Goal: Transaction & Acquisition: Book appointment/travel/reservation

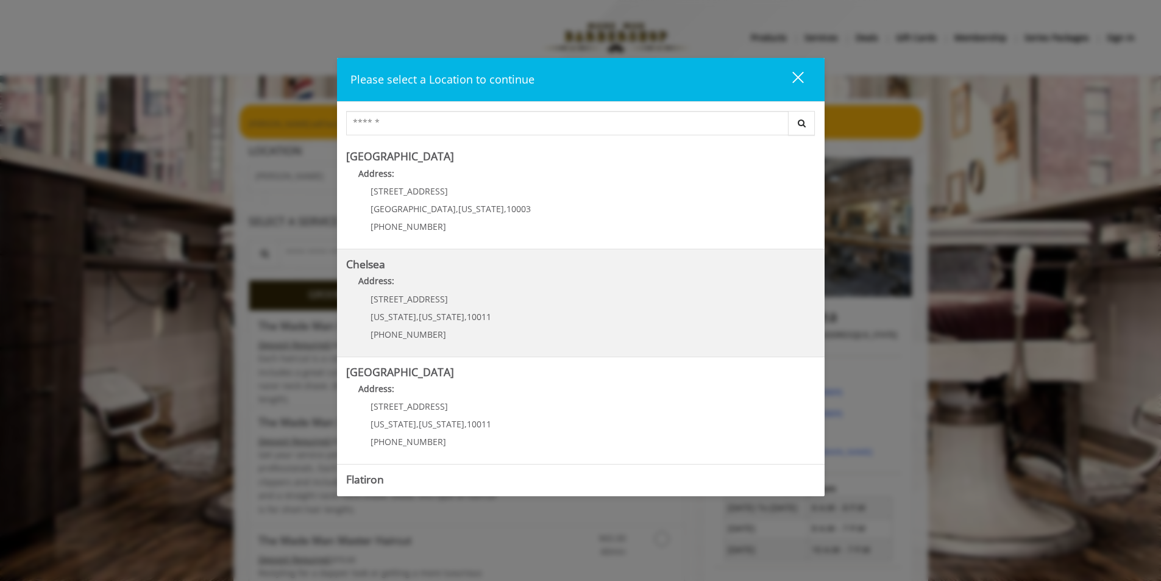
click at [435, 260] on h5 "Chelsea" at bounding box center [580, 264] width 469 height 12
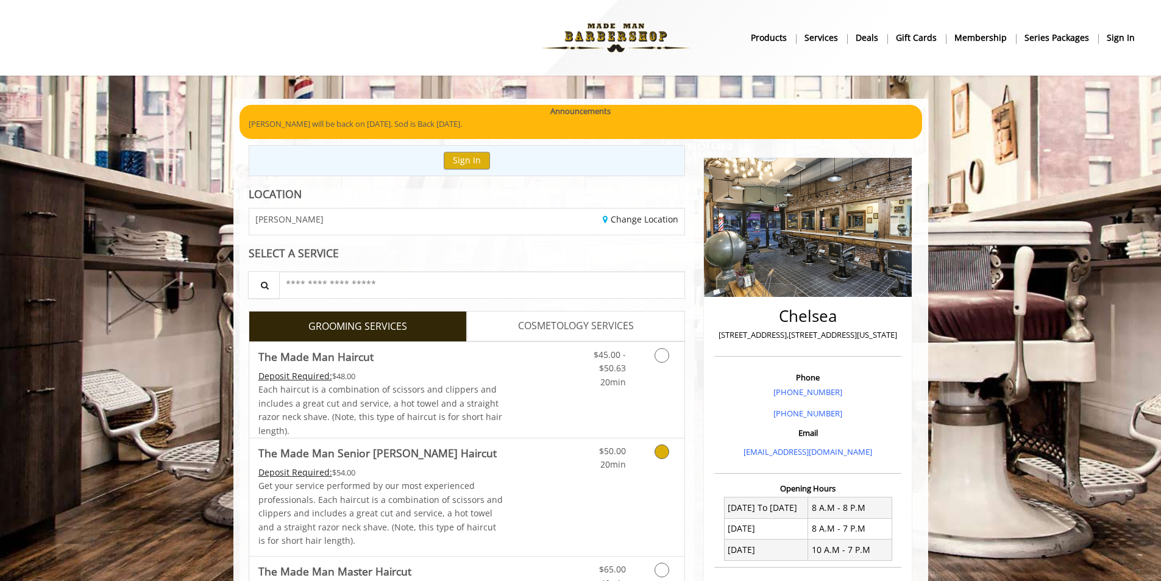
scroll to position [61, 0]
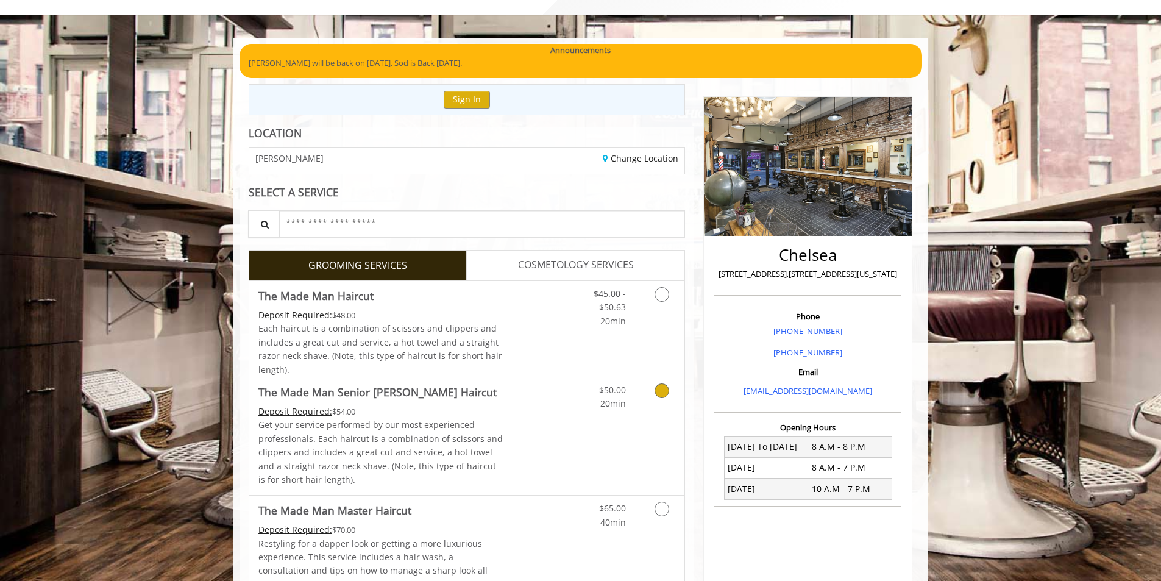
click at [613, 444] on div "$50.00 20min" at bounding box center [629, 436] width 109 height 118
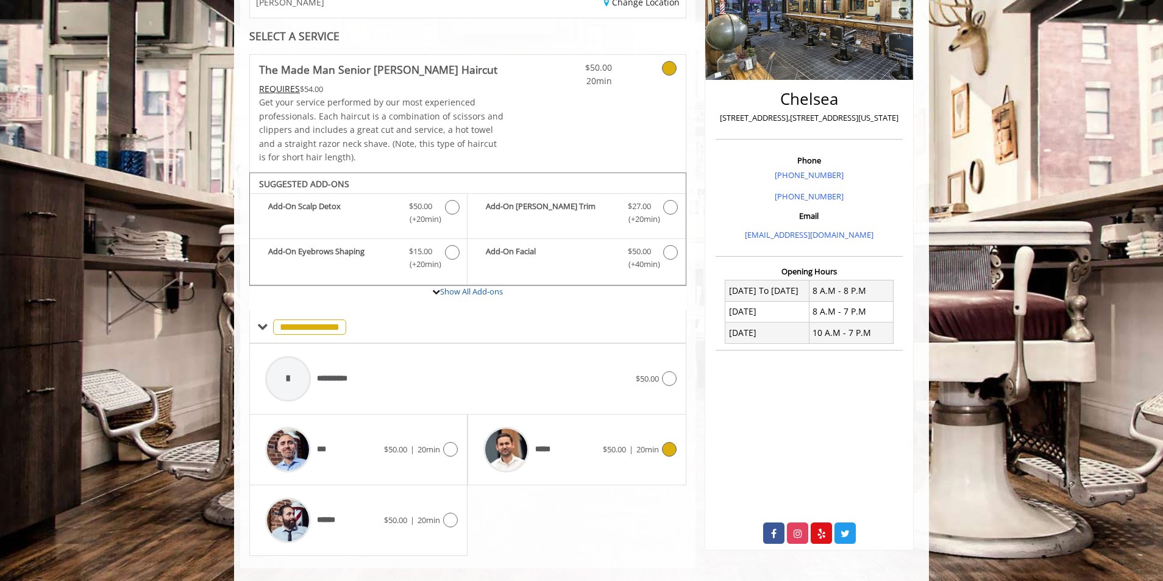
scroll to position [235, 0]
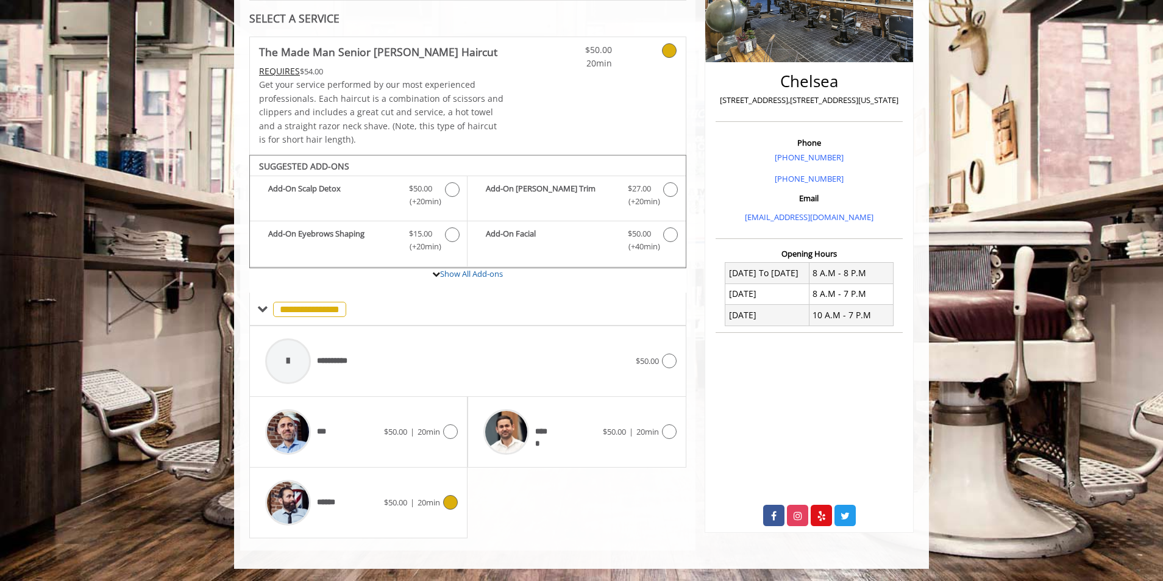
click at [428, 507] on span "20min" at bounding box center [428, 502] width 23 height 11
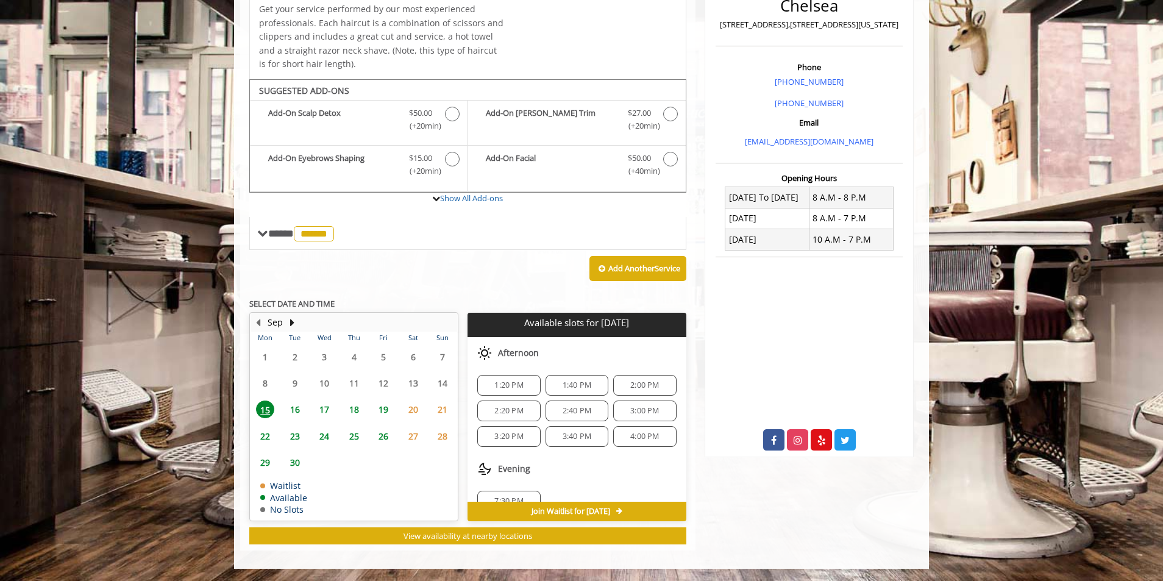
scroll to position [80, 0]
click at [297, 411] on span "16" at bounding box center [295, 409] width 18 height 18
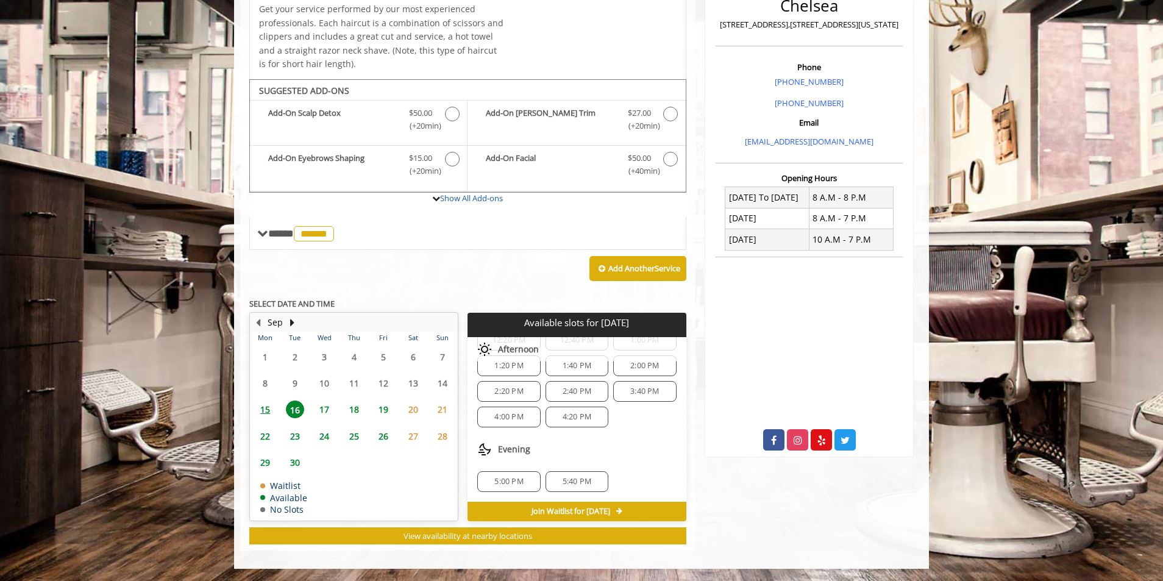
click at [320, 407] on span "17" at bounding box center [324, 409] width 18 height 18
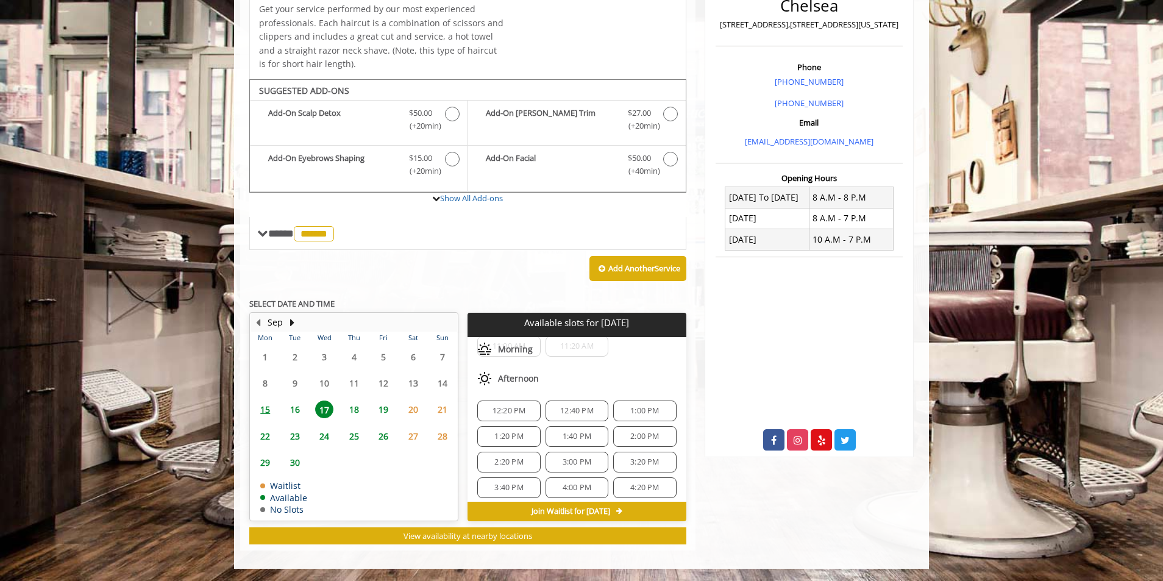
click at [294, 411] on span "16" at bounding box center [295, 409] width 18 height 18
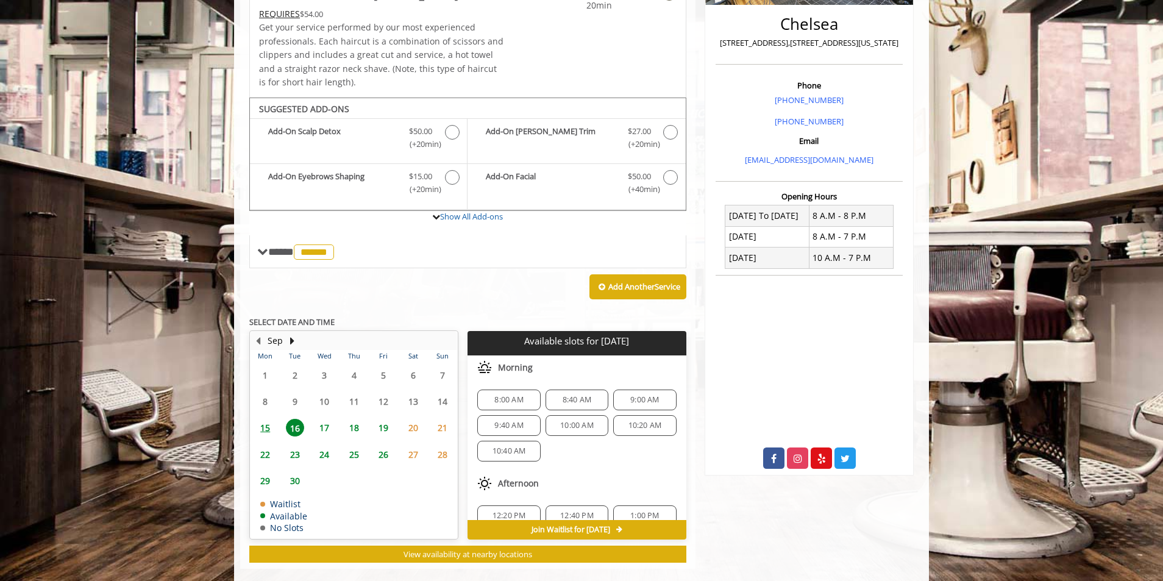
scroll to position [310, 0]
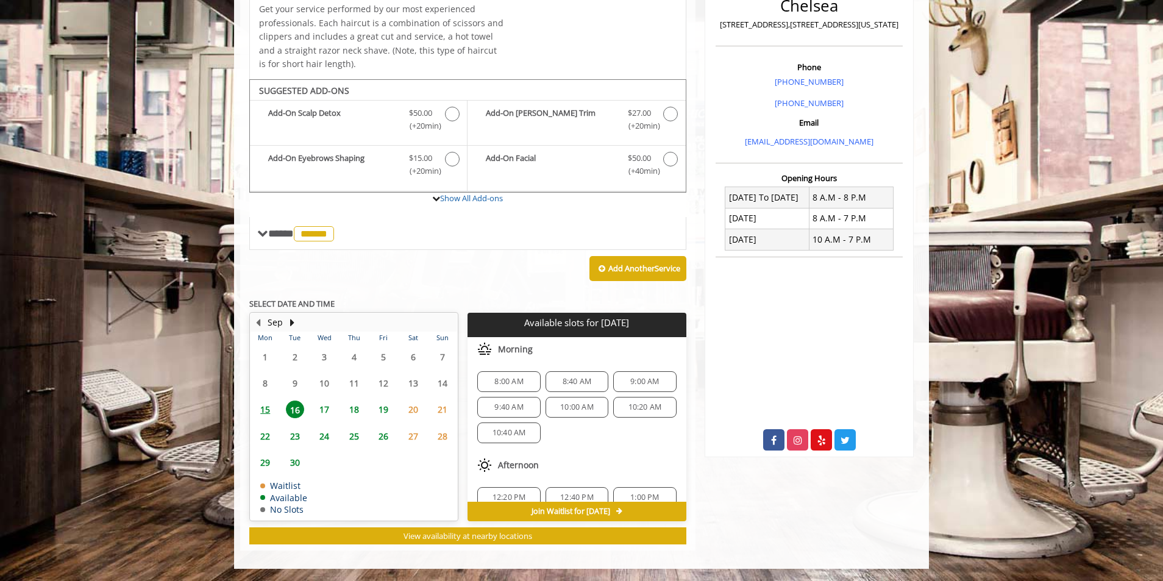
click at [266, 404] on span "15" at bounding box center [265, 409] width 18 height 18
click at [411, 409] on span "20" at bounding box center [413, 409] width 18 height 18
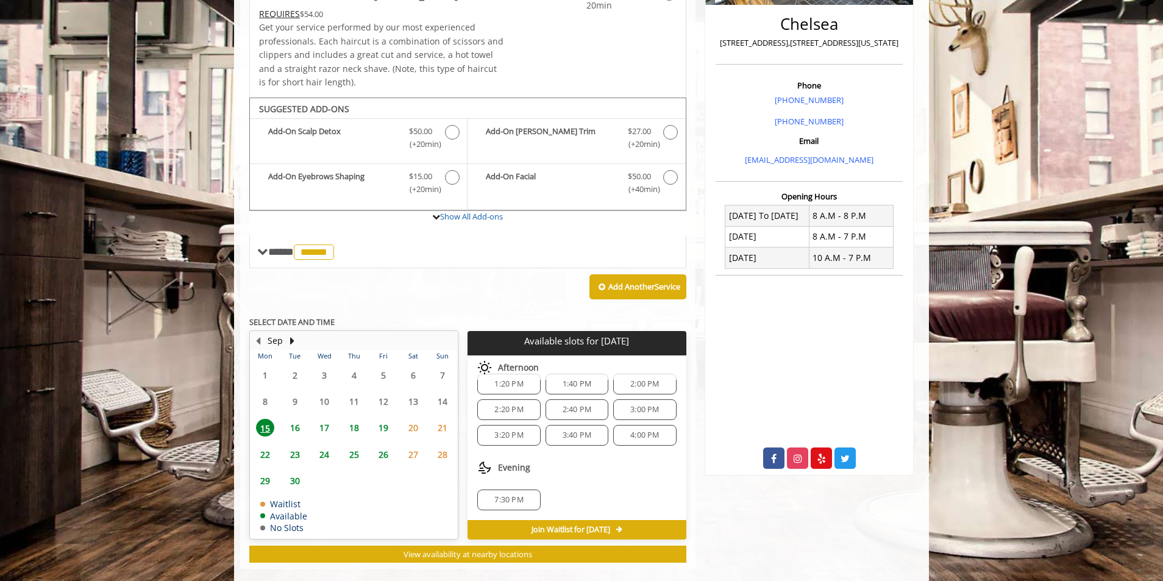
scroll to position [0, 0]
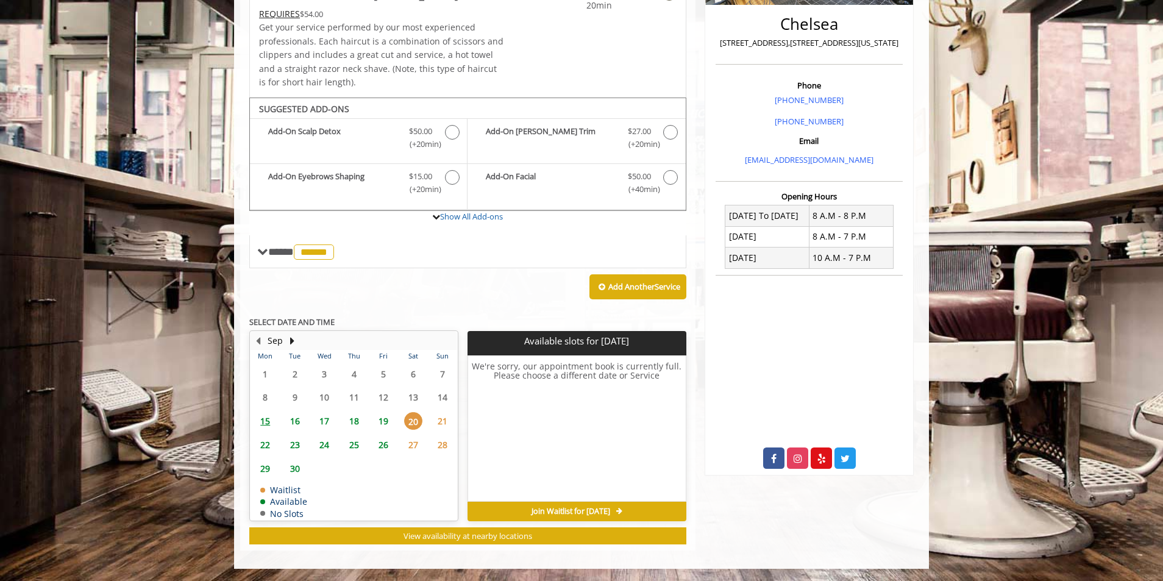
click at [385, 423] on span "19" at bounding box center [383, 421] width 18 height 18
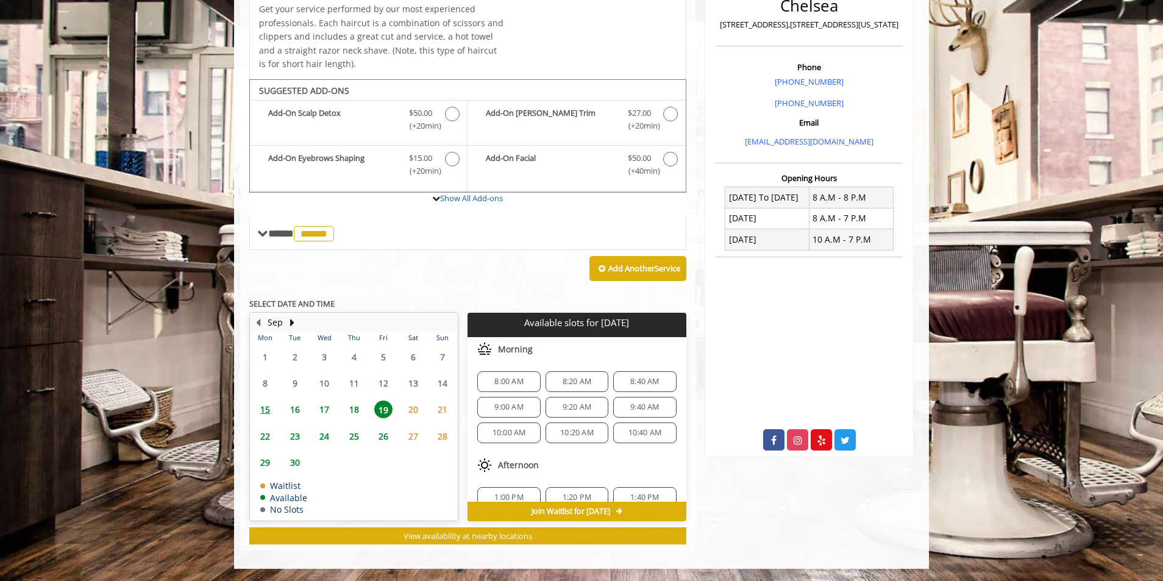
click at [299, 408] on span "16" at bounding box center [295, 409] width 18 height 18
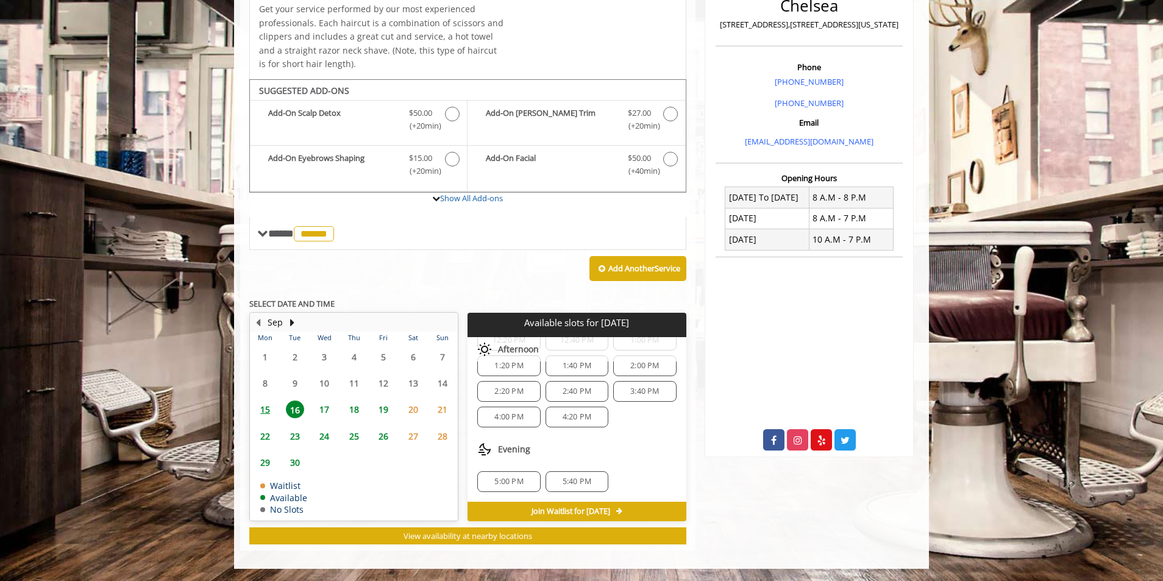
click at [575, 478] on span "5:40 PM" at bounding box center [576, 481] width 29 height 10
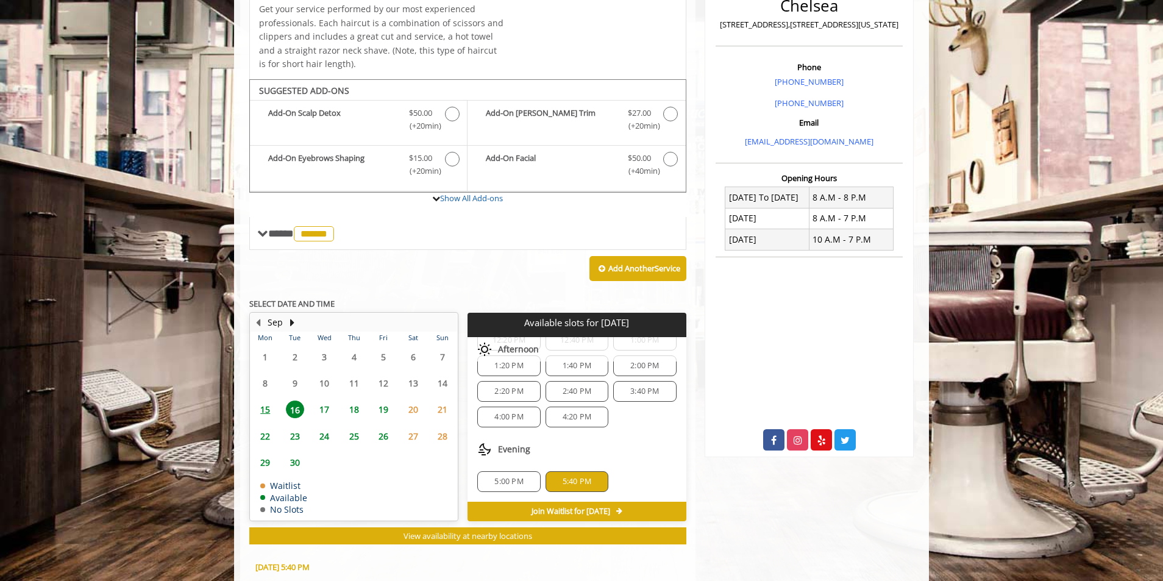
scroll to position [531, 0]
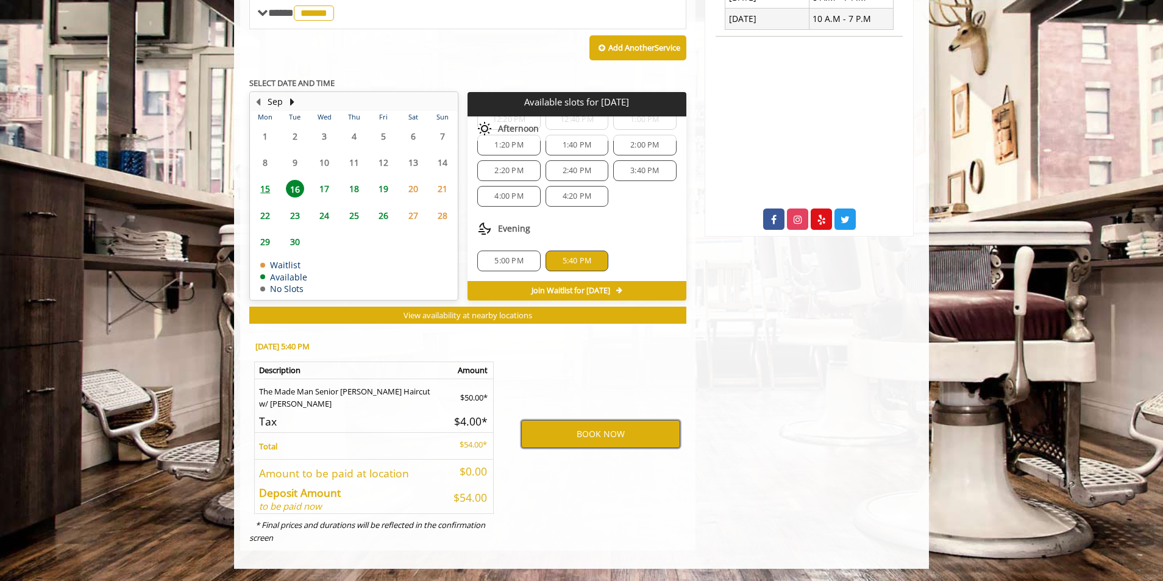
click at [582, 433] on button "BOOK NOW" at bounding box center [600, 434] width 159 height 28
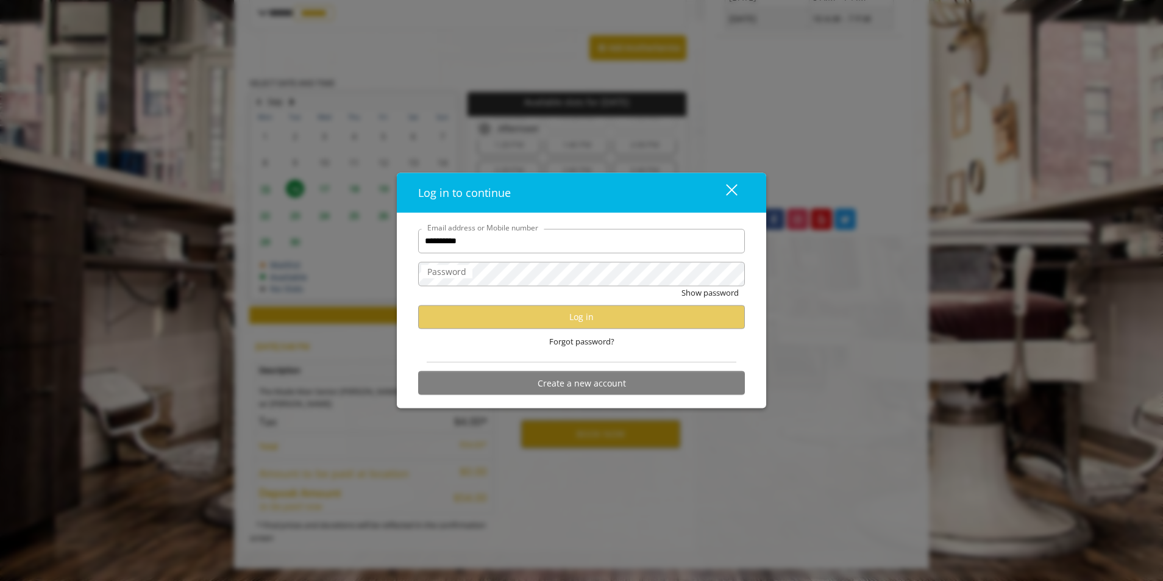
type input "**********"
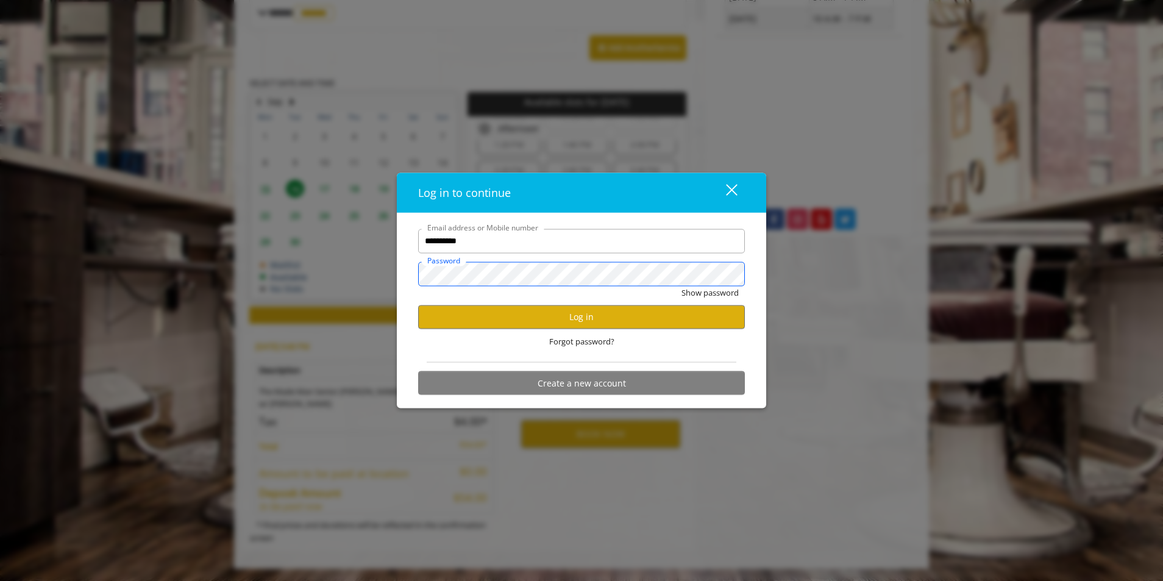
click at [681, 286] on button "Show password" at bounding box center [709, 292] width 57 height 13
click at [500, 323] on button "Log in" at bounding box center [581, 317] width 327 height 24
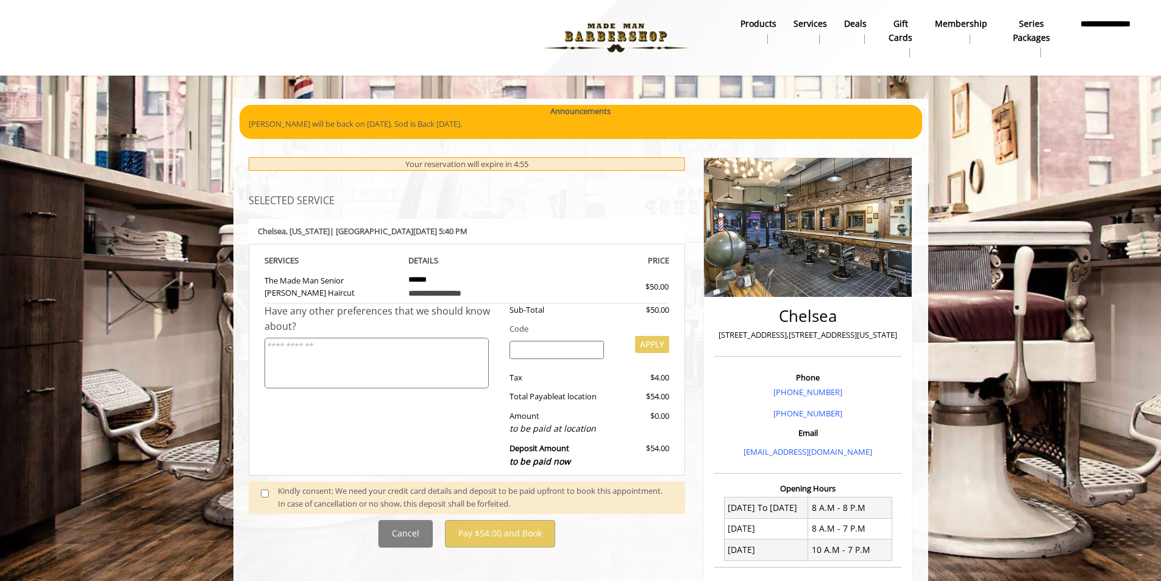
scroll to position [214, 0]
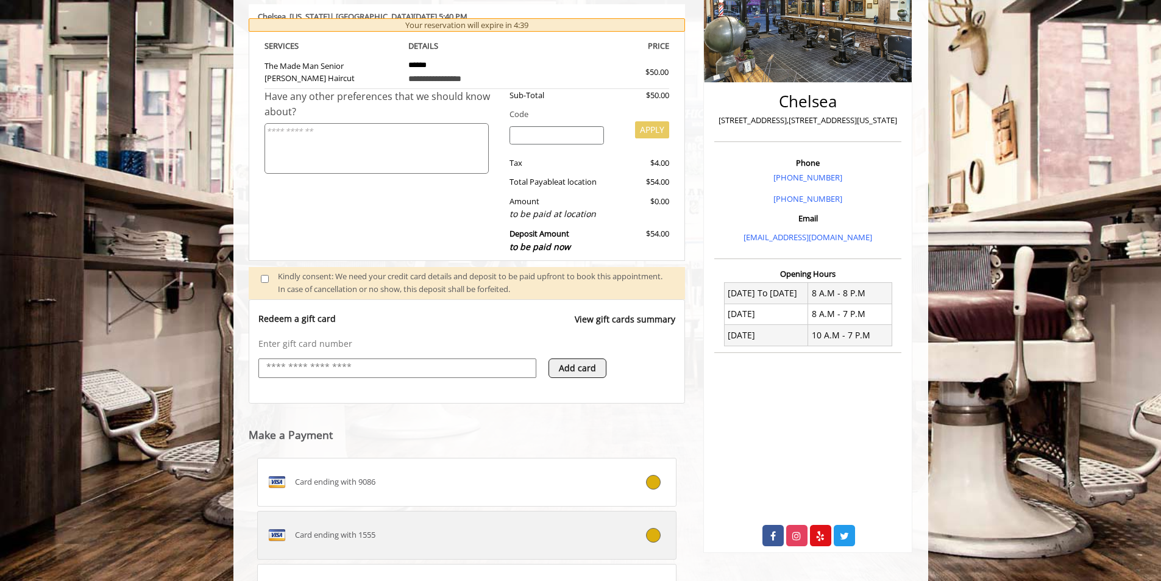
click at [637, 536] on div at bounding box center [640, 535] width 69 height 15
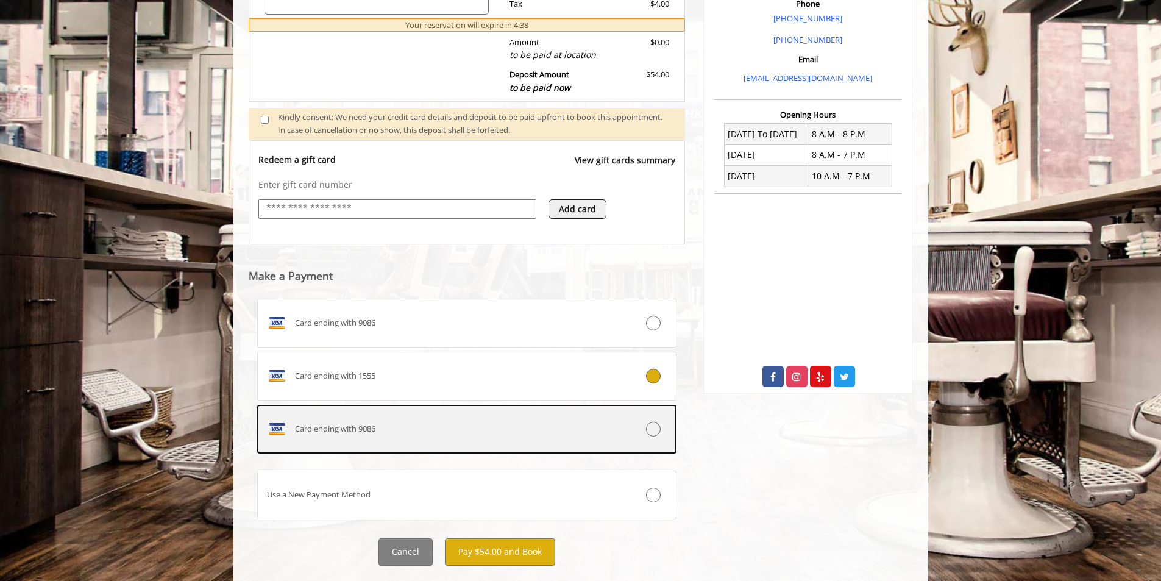
scroll to position [401, 0]
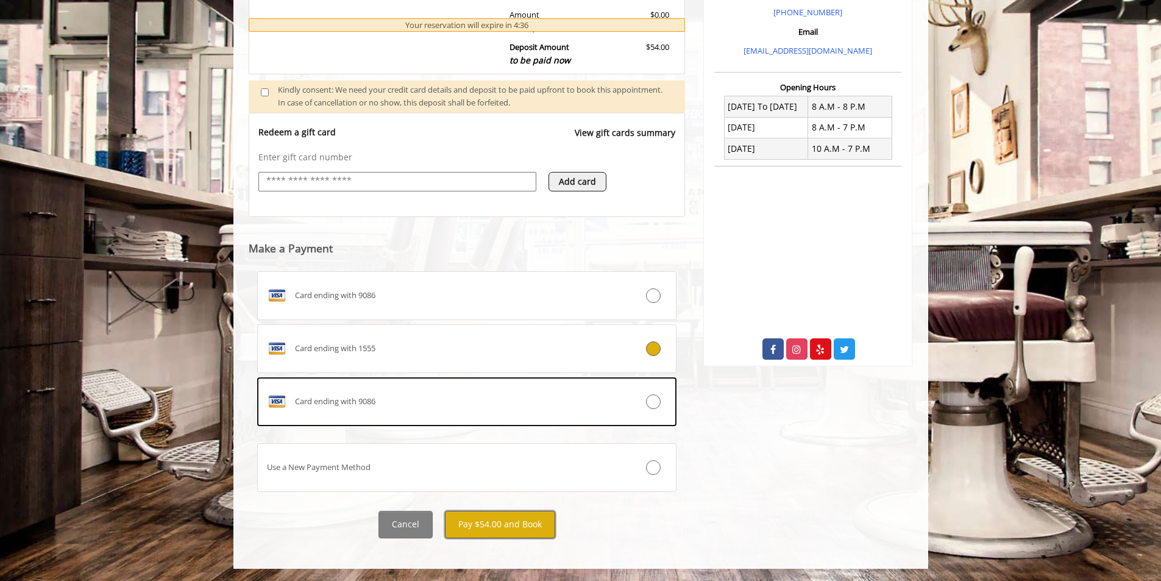
click at [533, 526] on button "Pay $54.00 and Book" at bounding box center [500, 524] width 110 height 27
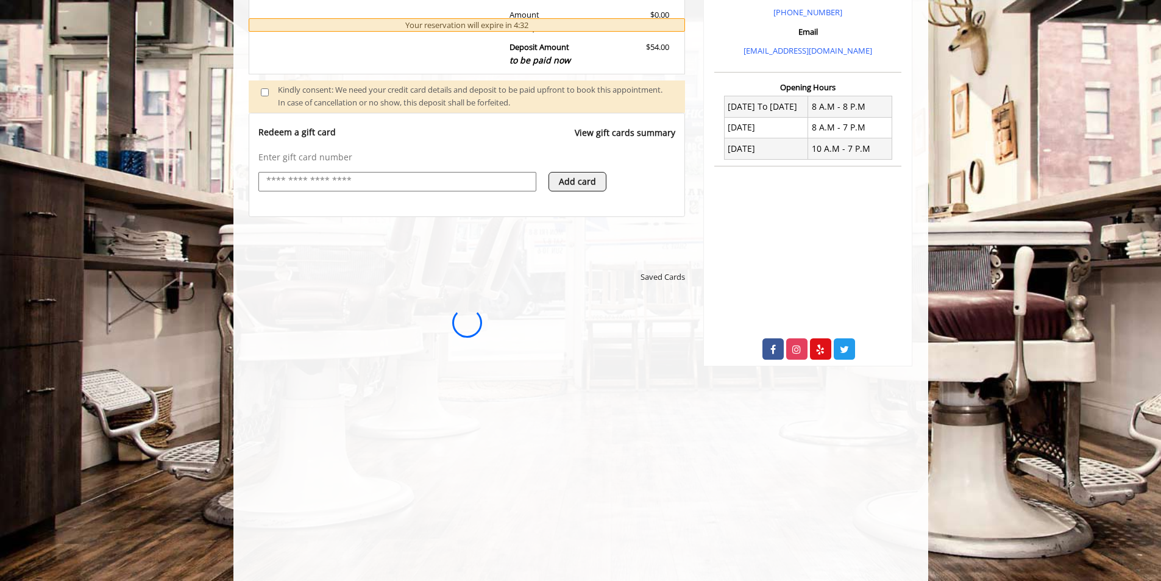
scroll to position [0, 0]
